Goal: Use online tool/utility: Utilize a website feature to perform a specific function

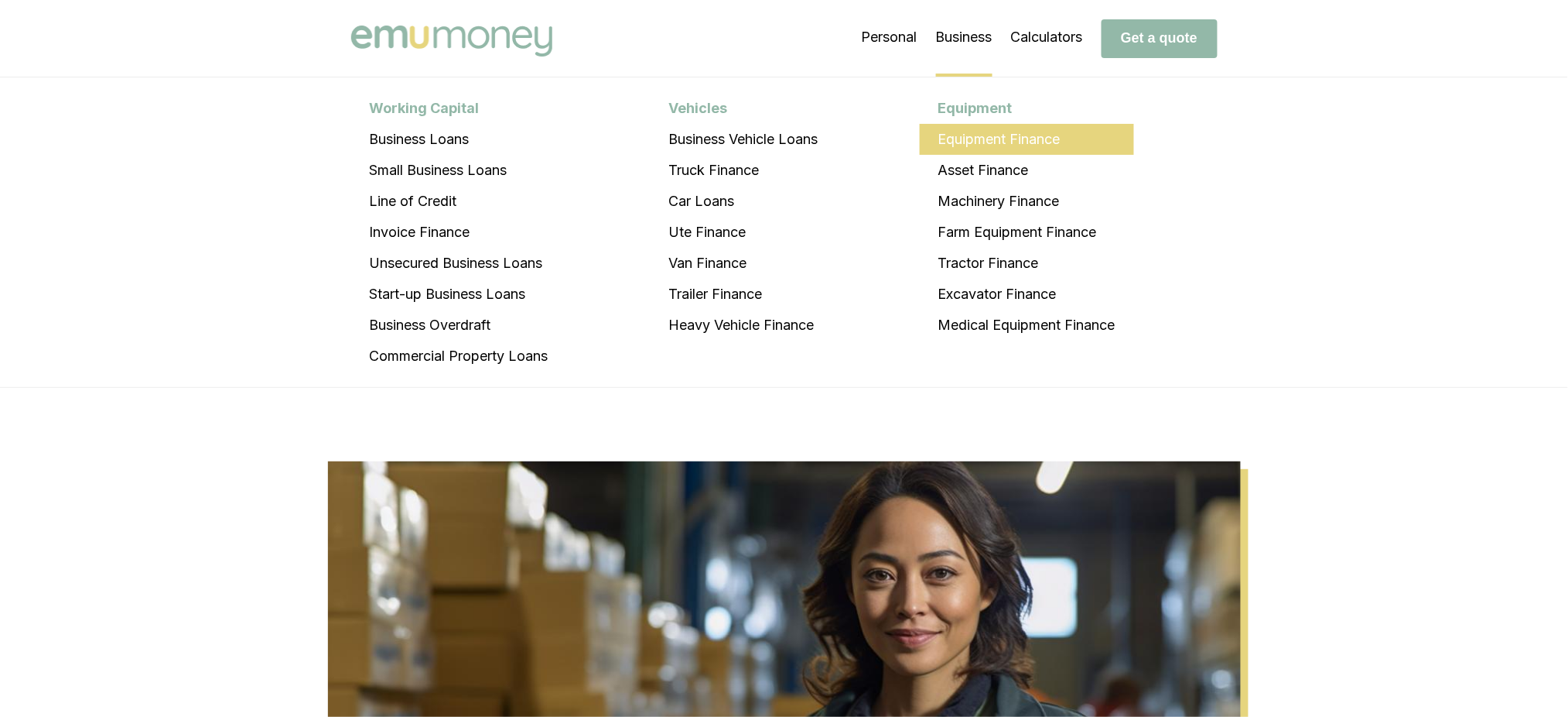
click at [990, 135] on li "Equipment Finance" at bounding box center [1026, 140] width 215 height 31
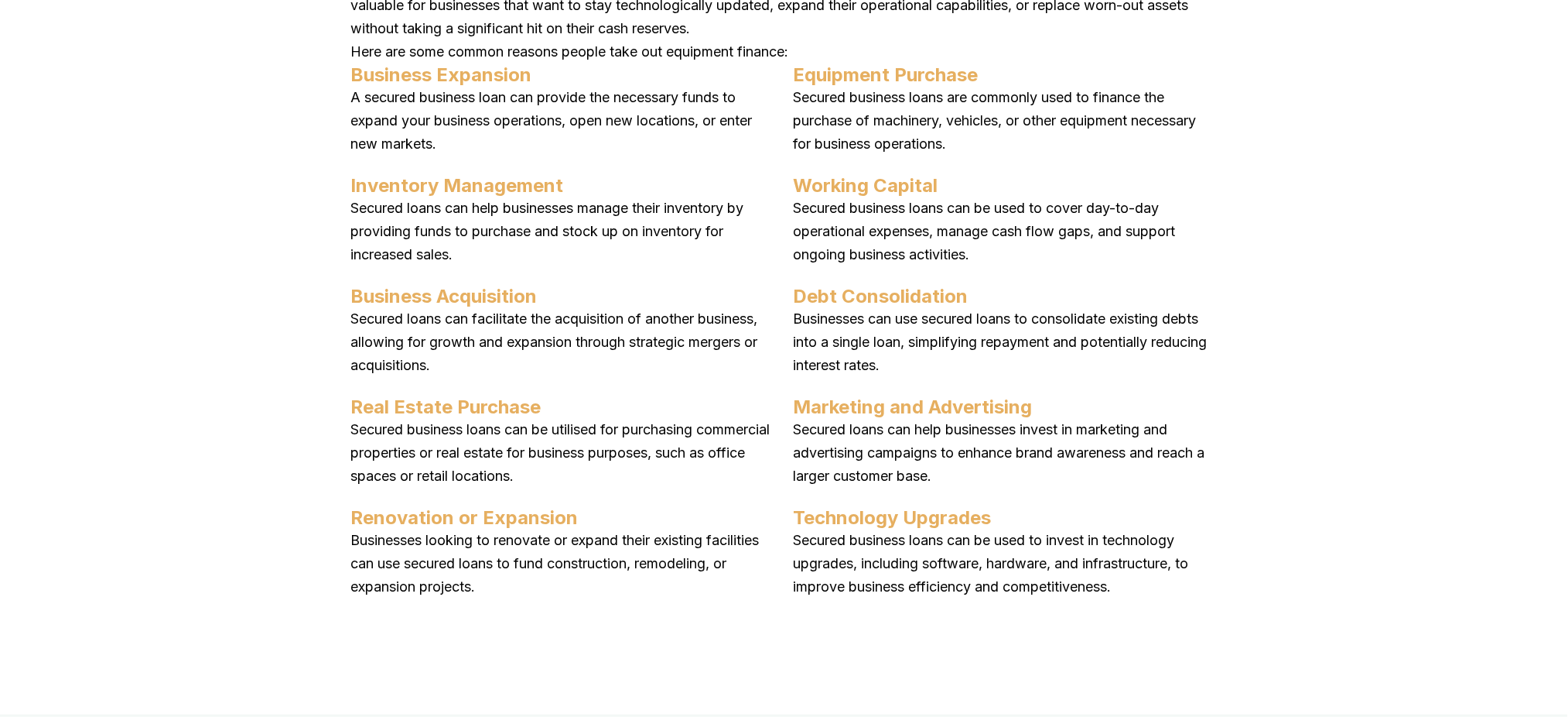
scroll to position [2063, 0]
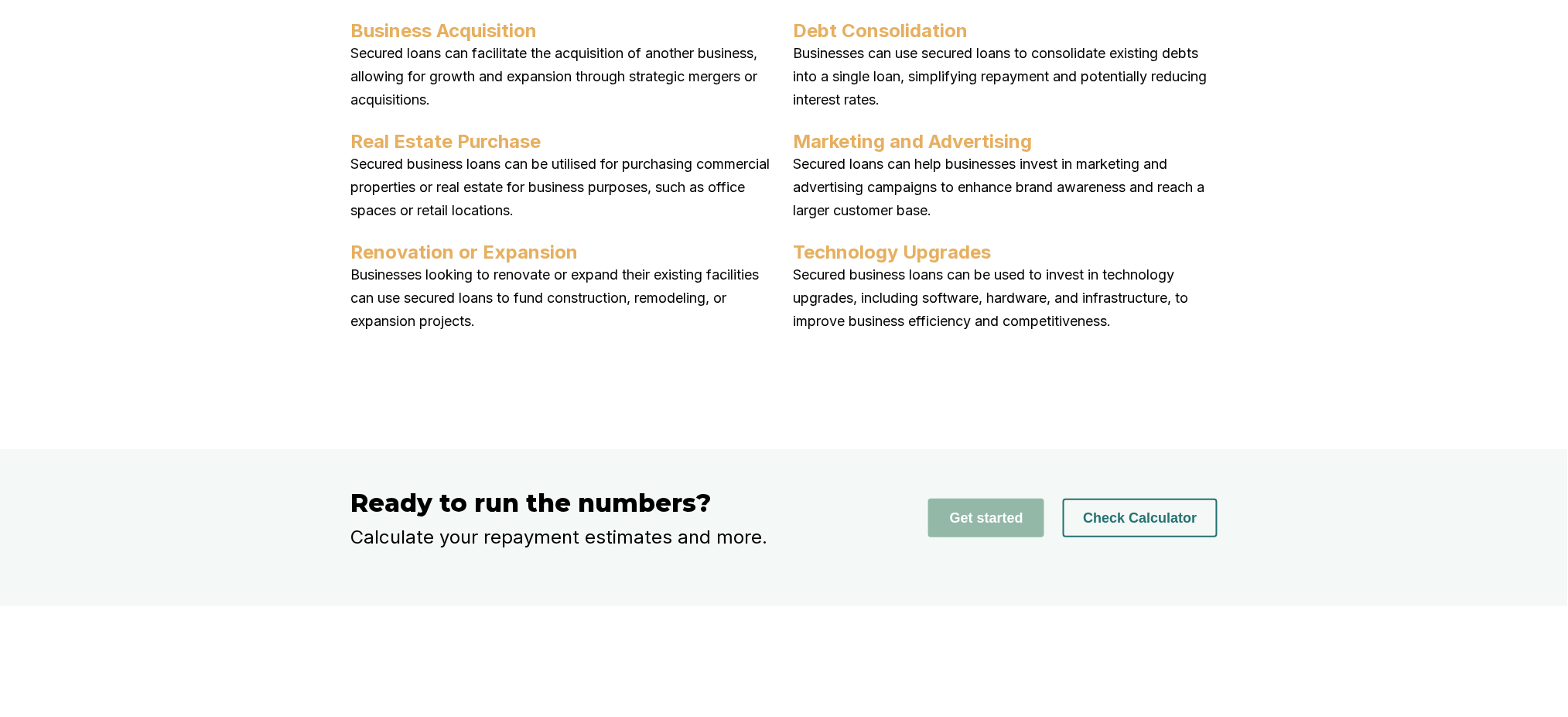
click at [1127, 538] on button "Check Calculator" at bounding box center [1140, 518] width 154 height 39
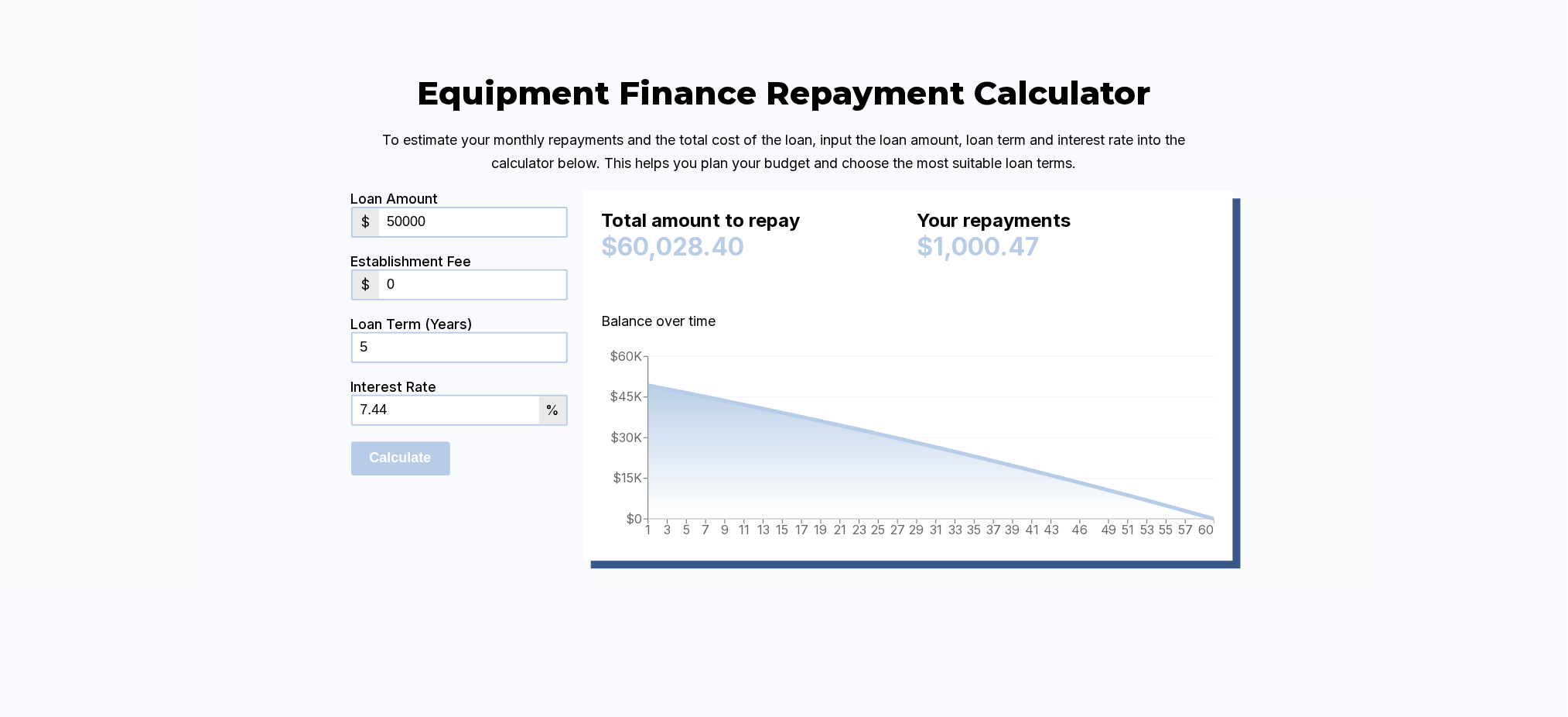
click at [447, 236] on input "50000" at bounding box center [472, 222] width 187 height 28
drag, startPoint x: 447, startPoint y: 266, endPoint x: 325, endPoint y: 277, distance: 122.5
click at [325, 277] on div "Equipment Finance Repayment Calculator To estimate your monthly repayments and …" at bounding box center [784, 339] width 1568 height 766
click at [444, 299] on input "0" at bounding box center [472, 285] width 187 height 28
drag, startPoint x: 444, startPoint y: 323, endPoint x: 370, endPoint y: 325, distance: 74.0
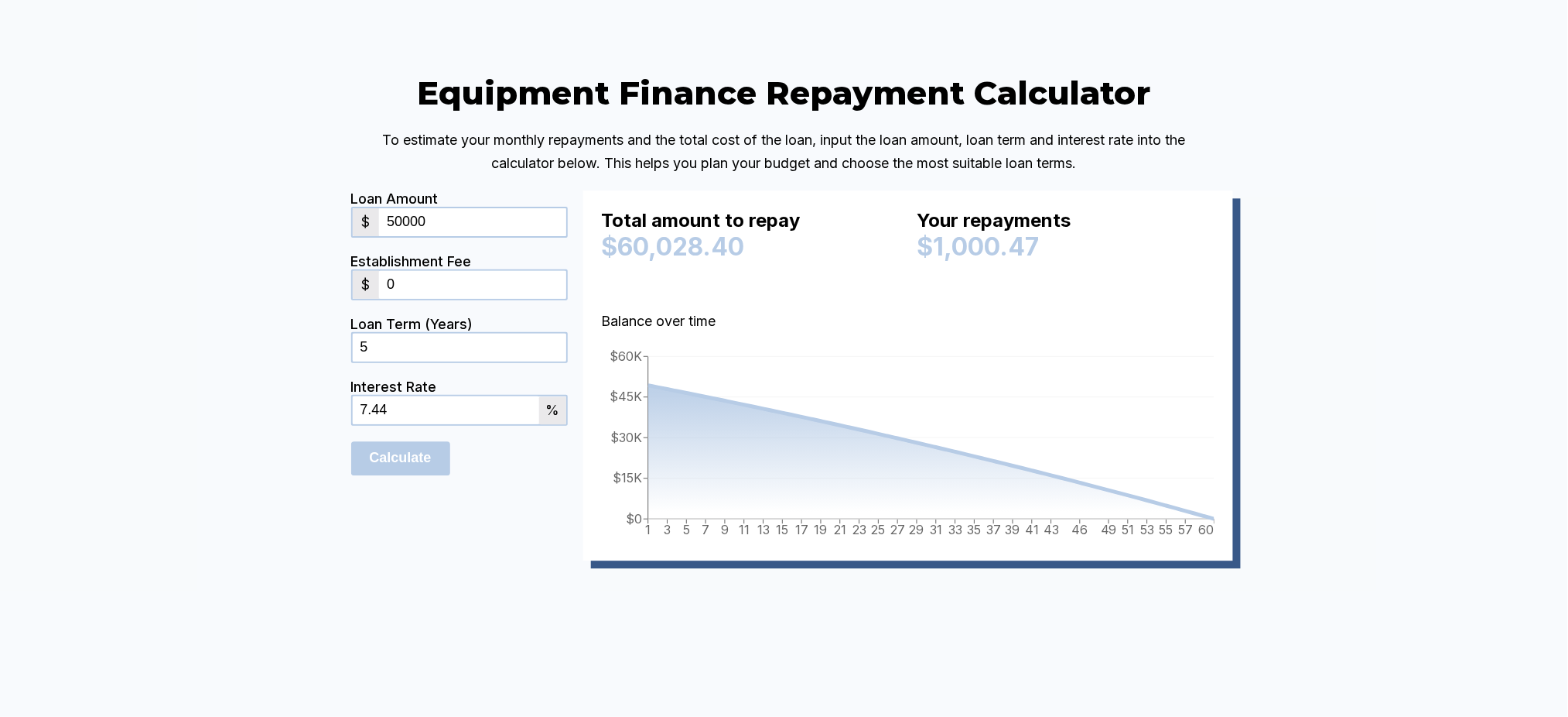
click at [370, 300] on div "$ 0" at bounding box center [459, 285] width 216 height 31
type input "5"
type input "3000"
click at [351, 441] on input "Calculate" at bounding box center [400, 459] width 99 height 34
click at [410, 236] on input "50000" at bounding box center [472, 222] width 187 height 28
